Goal: Navigation & Orientation: Find specific page/section

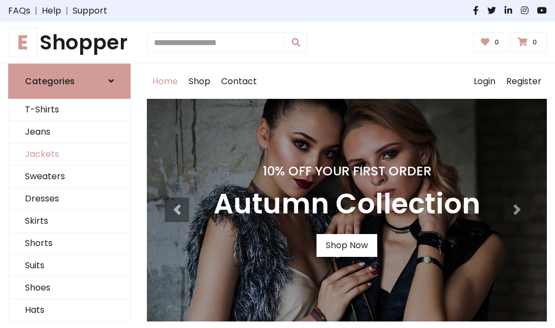
click at [69, 154] on link "Jackets" at bounding box center [69, 154] width 121 height 22
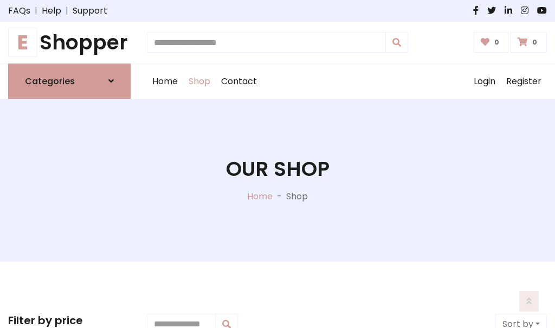
scroll to position [490, 0]
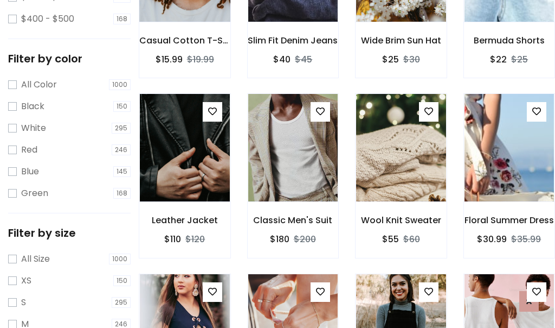
scroll to position [55, 0]
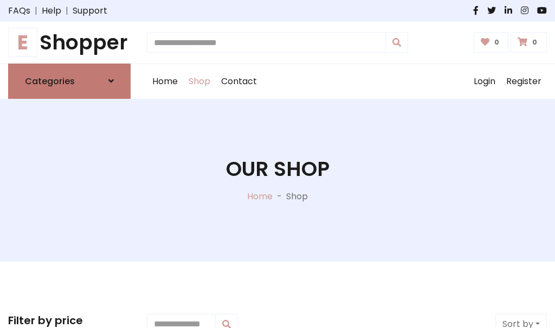
click at [69, 81] on h6 "Categories" at bounding box center [50, 81] width 50 height 10
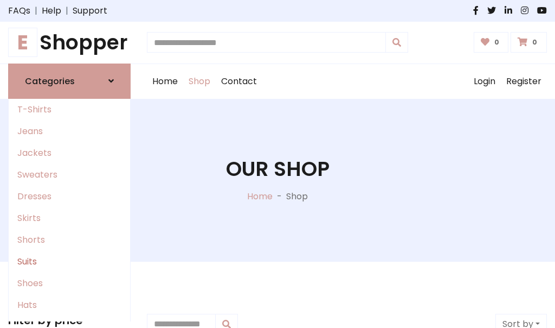
click at [69, 261] on link "Suits" at bounding box center [69, 262] width 121 height 22
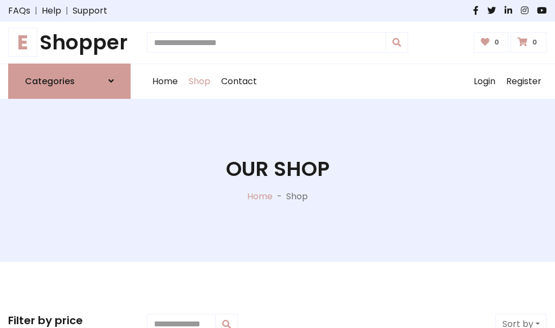
scroll to position [784, 0]
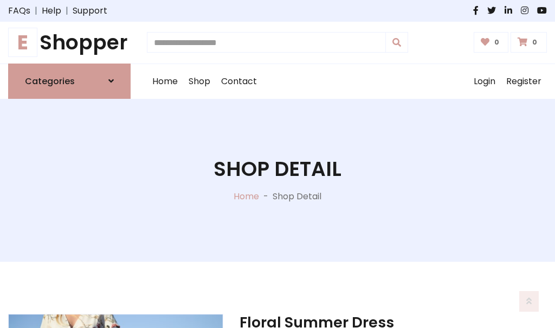
scroll to position [1014, 0]
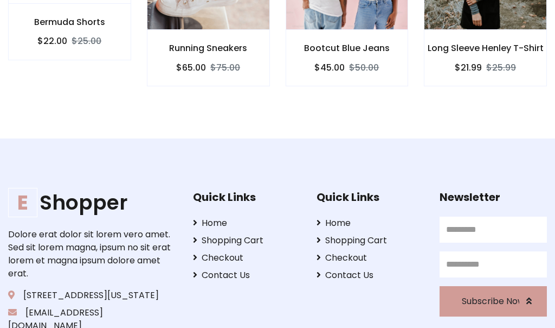
scroll to position [1012, 0]
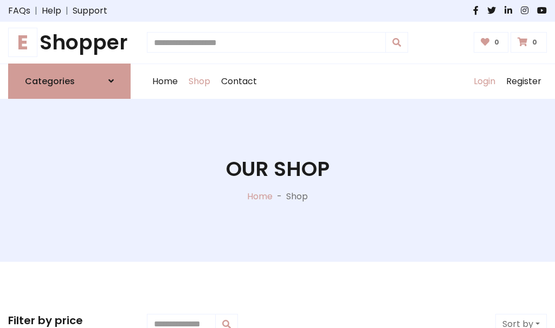
click at [484, 81] on link "Login" at bounding box center [485, 81] width 33 height 35
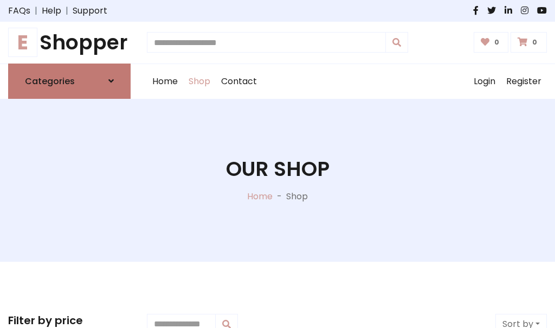
click at [111, 81] on icon at bounding box center [110, 80] width 5 height 9
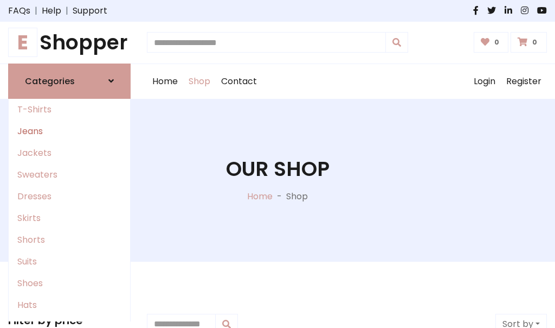
click at [69, 131] on link "Jeans" at bounding box center [69, 131] width 121 height 22
